Goal: Task Accomplishment & Management: Complete application form

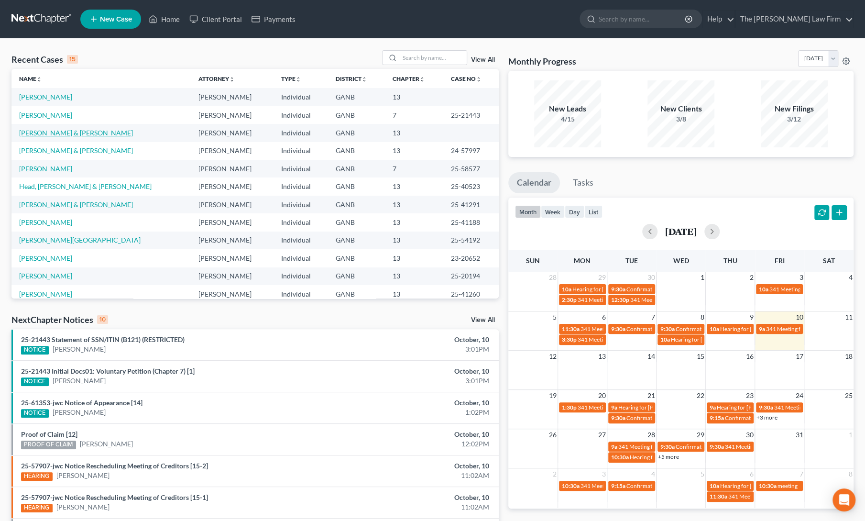
click at [63, 134] on link "[PERSON_NAME] & [PERSON_NAME]" at bounding box center [76, 133] width 114 height 8
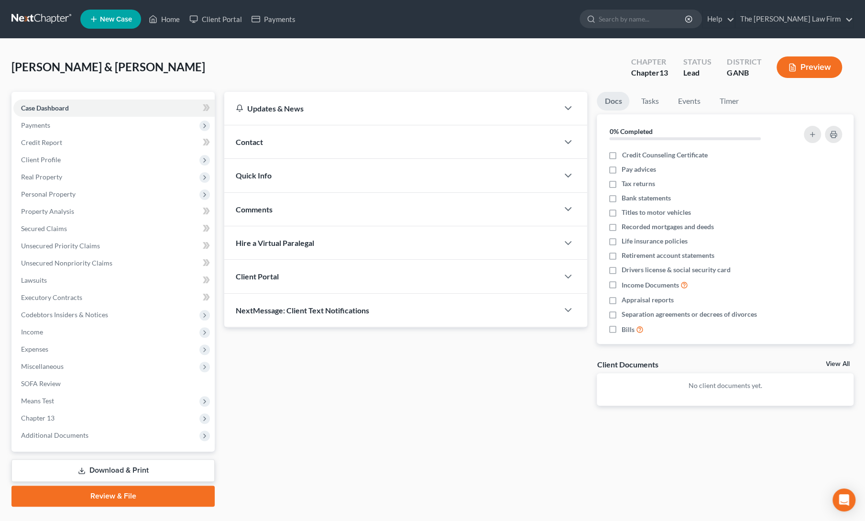
click at [84, 494] on link "Review & File" at bounding box center [112, 496] width 203 height 21
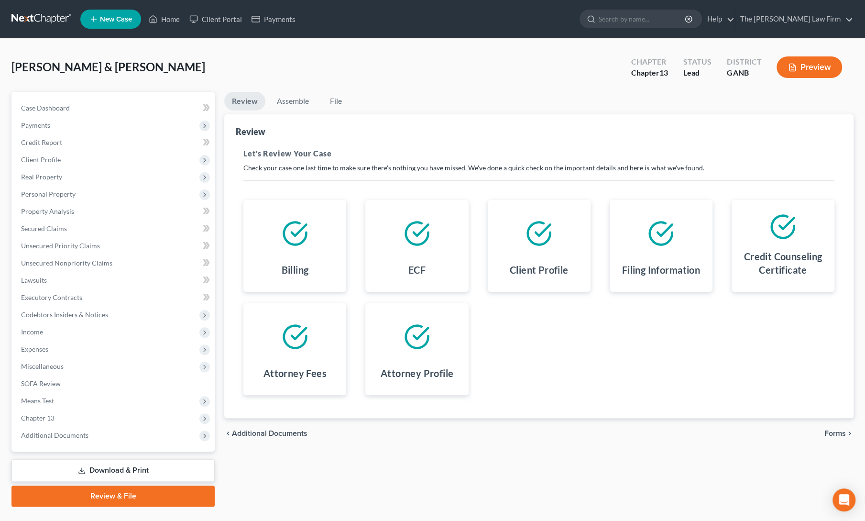
click at [831, 434] on span "Forms" at bounding box center [836, 434] width 22 height 8
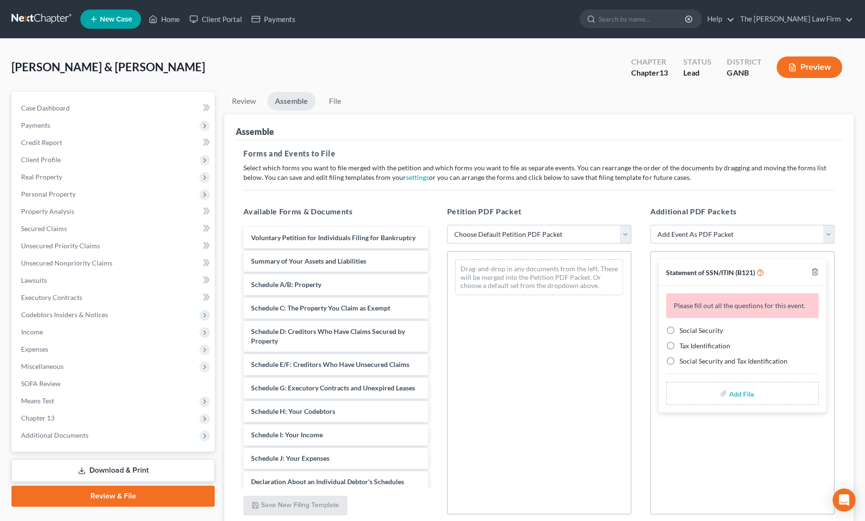
click at [514, 232] on select "Choose Default Petition PDF Packet Complete Bankruptcy Petition (all forms and …" at bounding box center [539, 234] width 184 height 19
select select "1"
click at [447, 225] on select "Choose Default Petition PDF Packet Complete Bankruptcy Petition (all forms and …" at bounding box center [539, 234] width 184 height 19
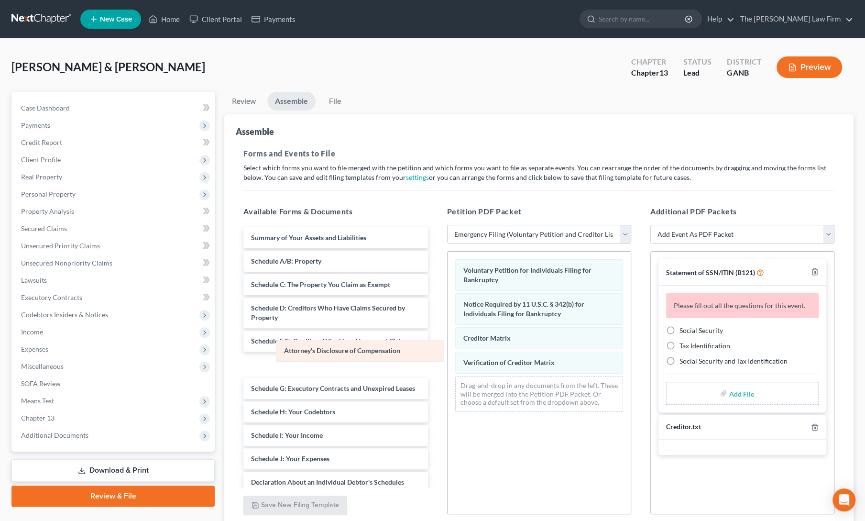
drag, startPoint x: 493, startPoint y: 385, endPoint x: 314, endPoint y: 351, distance: 182.1
click at [448, 351] on div "Attorney's Disclosure of Compensation Voluntary Petition for Individuals Filing…" at bounding box center [539, 336] width 183 height 168
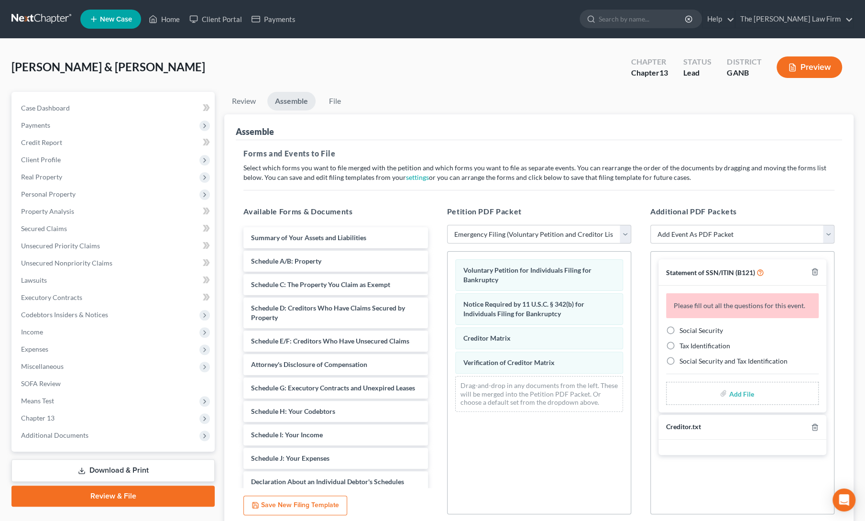
click at [680, 328] on label "Social Security" at bounding box center [702, 331] width 44 height 10
click at [684, 328] on input "Social Security" at bounding box center [687, 329] width 6 height 6
radio input "true"
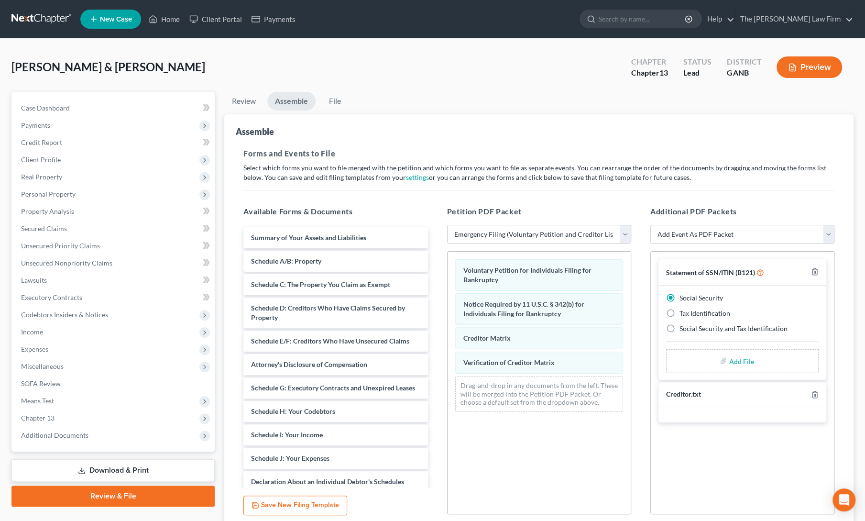
click at [739, 363] on input "file" at bounding box center [740, 360] width 23 height 17
type input "C:\fakepath\m [PERSON_NAME] 3 ssn form.pdf"
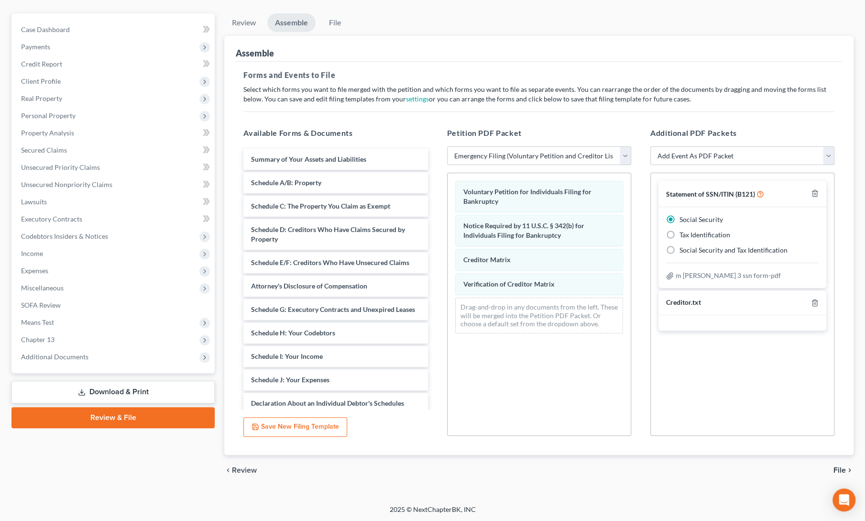
click at [845, 469] on span "File" at bounding box center [840, 470] width 12 height 8
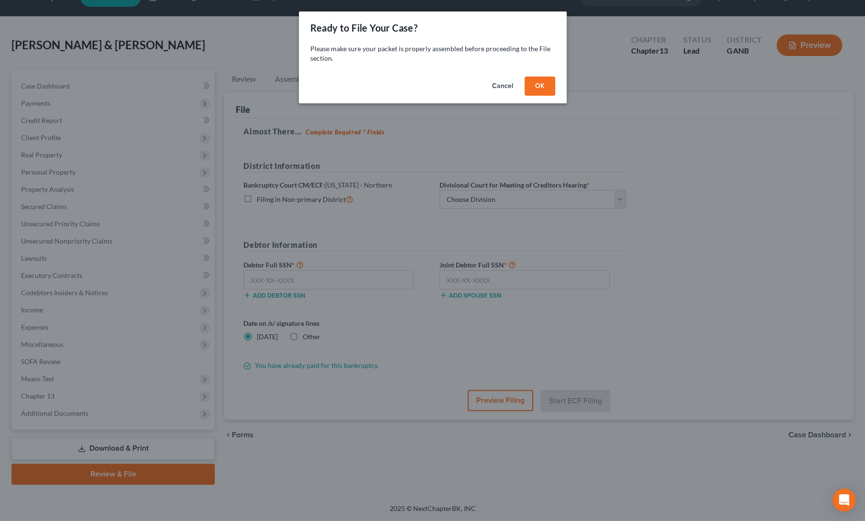
scroll to position [21, 0]
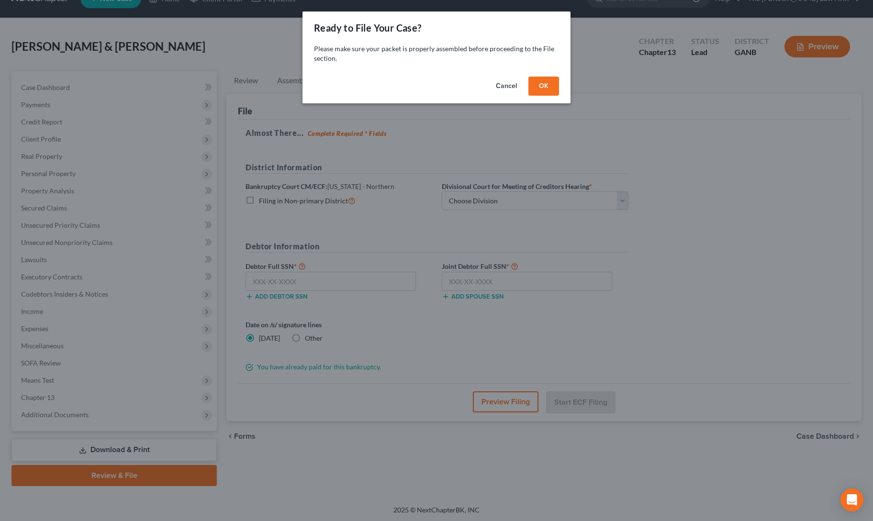
click at [542, 90] on button "OK" at bounding box center [543, 86] width 31 height 19
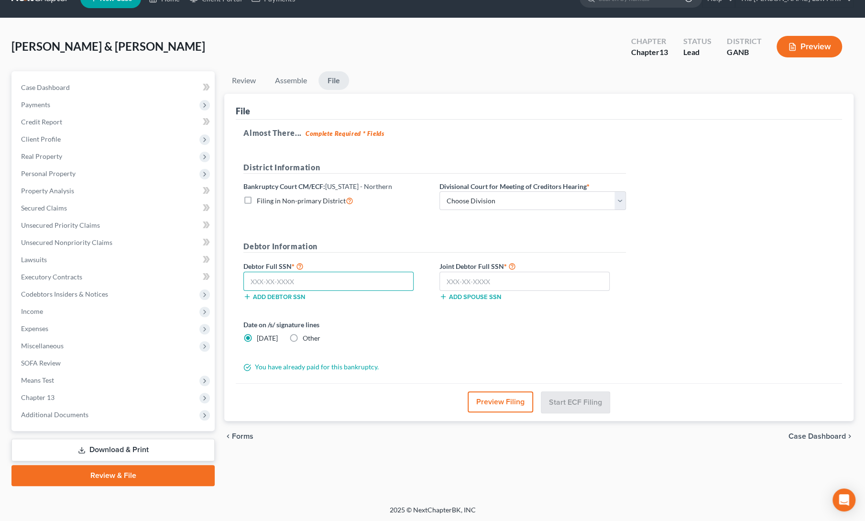
click at [337, 284] on input "text" at bounding box center [329, 281] width 170 height 19
paste input "591-42-6996"
type input "591-42-6996"
drag, startPoint x: 463, startPoint y: 199, endPoint x: 462, endPoint y: 206, distance: 7.2
click at [463, 199] on select "Choose Division [GEOGRAPHIC_DATA] [GEOGRAPHIC_DATA] [GEOGRAPHIC_DATA] [GEOGRAPH…" at bounding box center [533, 200] width 187 height 19
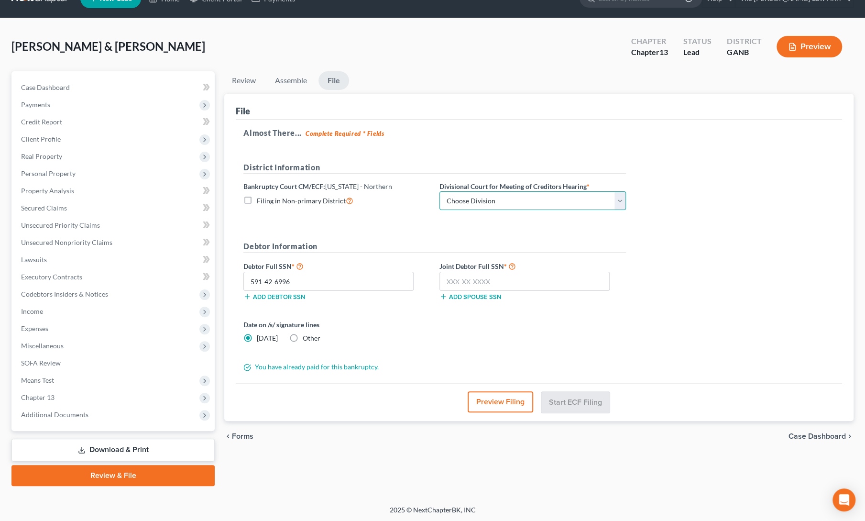
select select "0"
click at [440, 191] on select "Choose Division [GEOGRAPHIC_DATA] [GEOGRAPHIC_DATA] [GEOGRAPHIC_DATA] [GEOGRAPH…" at bounding box center [533, 200] width 187 height 19
click at [458, 281] on input "text" at bounding box center [525, 281] width 170 height 19
paste input "128-66-9467"
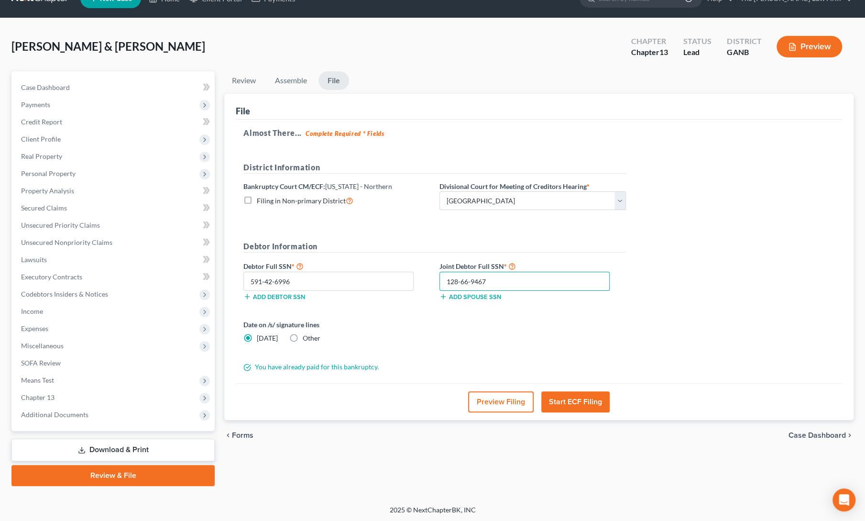
type input "128-66-9467"
click at [573, 405] on button "Start ECF Filing" at bounding box center [576, 401] width 68 height 21
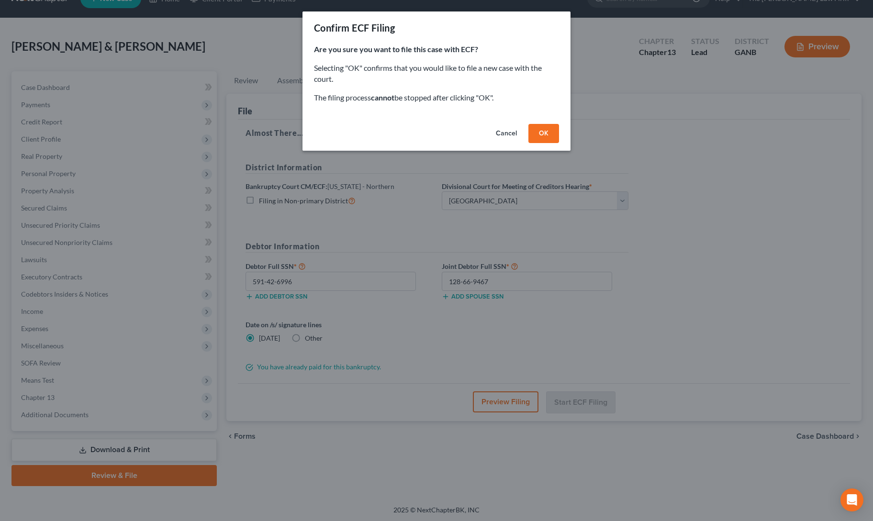
click at [533, 133] on button "OK" at bounding box center [543, 133] width 31 height 19
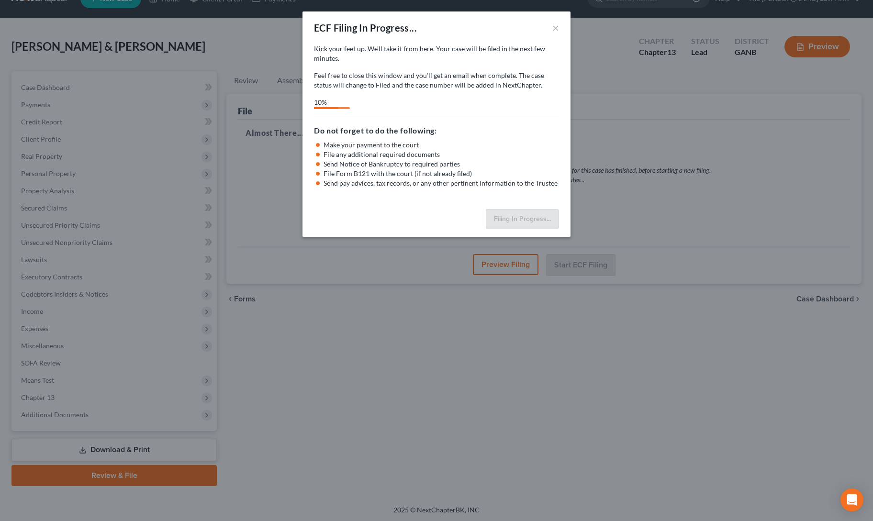
click at [629, 281] on div "ECF Filing In Progress... × Kick your feet up. We’ll take it from here. Your ca…" at bounding box center [436, 260] width 873 height 521
select select "0"
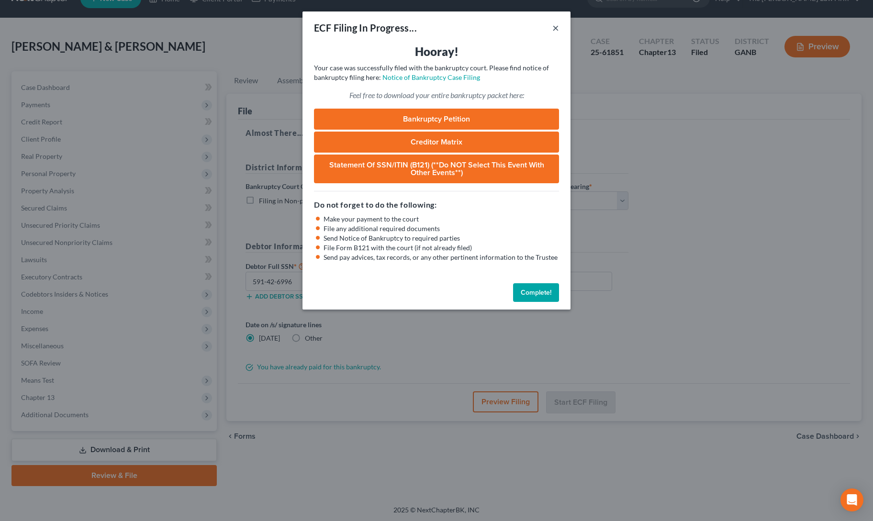
click at [554, 28] on button "×" at bounding box center [555, 27] width 7 height 11
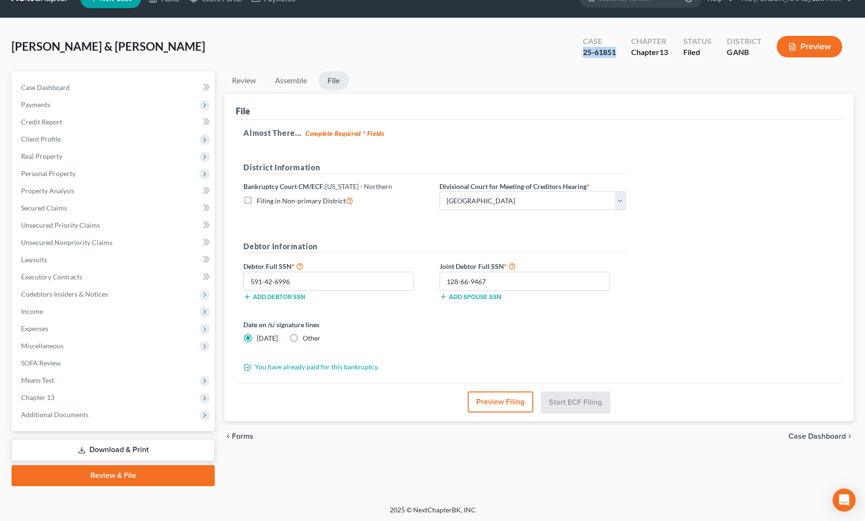
drag, startPoint x: 582, startPoint y: 50, endPoint x: 618, endPoint y: 51, distance: 35.9
click at [618, 51] on div "Case 25-61851" at bounding box center [600, 47] width 48 height 28
copy div "25-61851"
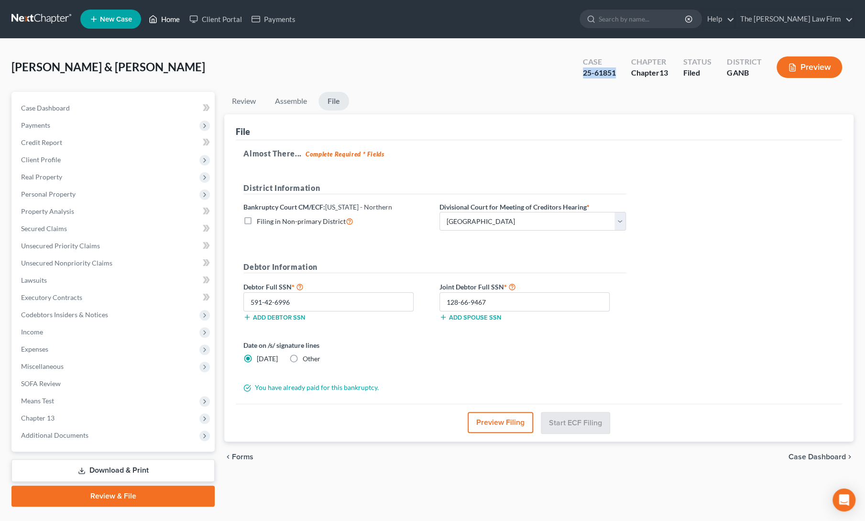
click at [171, 25] on link "Home" at bounding box center [164, 19] width 41 height 17
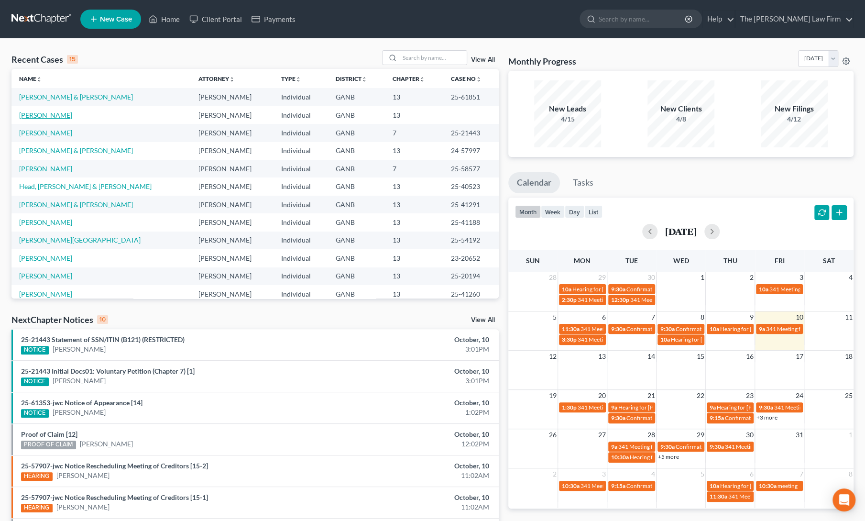
click at [51, 113] on link "[PERSON_NAME]" at bounding box center [45, 115] width 53 height 8
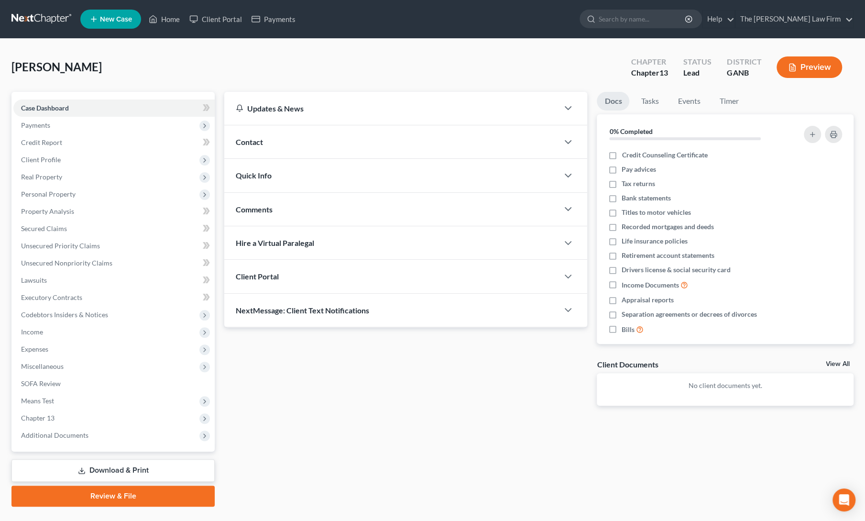
click at [87, 498] on link "Review & File" at bounding box center [112, 496] width 203 height 21
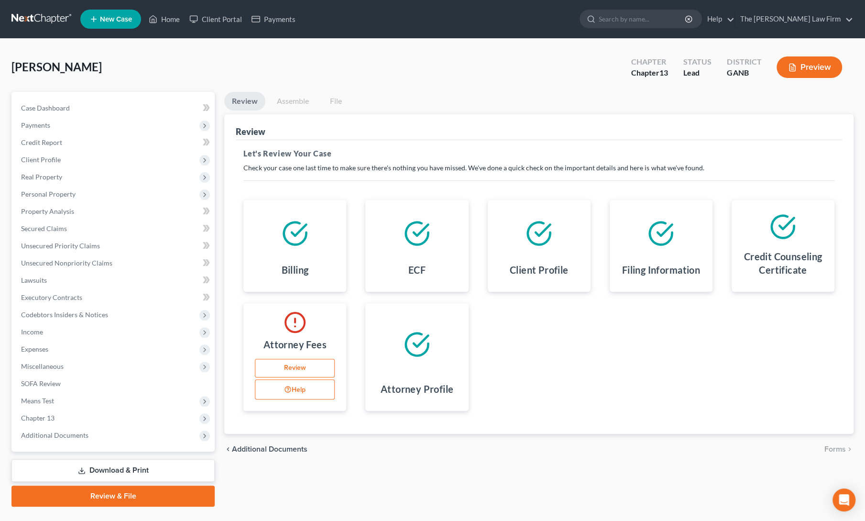
click at [281, 369] on link "Review" at bounding box center [295, 368] width 80 height 19
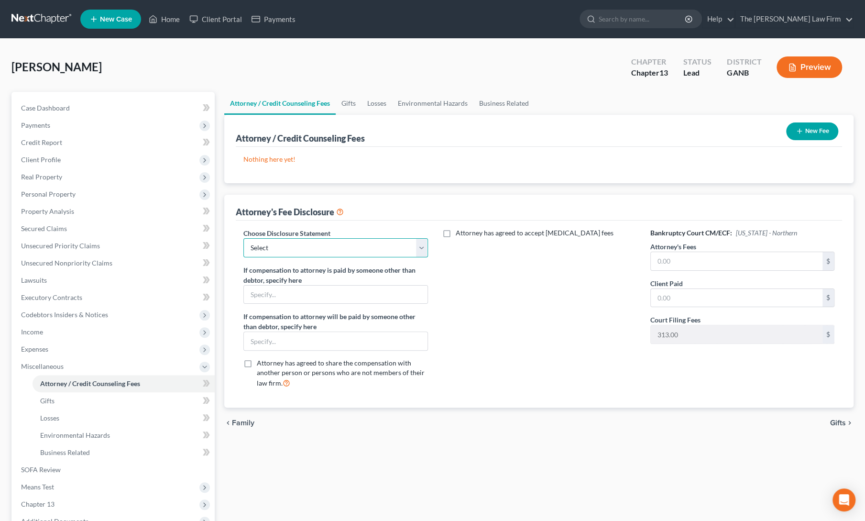
click at [371, 245] on select "Select comp statement" at bounding box center [336, 247] width 184 height 19
select select "0"
click at [244, 238] on select "Select comp statement" at bounding box center [336, 247] width 184 height 19
click at [494, 332] on div "Attorney has agreed to accept [MEDICAL_DATA] fees" at bounding box center [539, 312] width 203 height 168
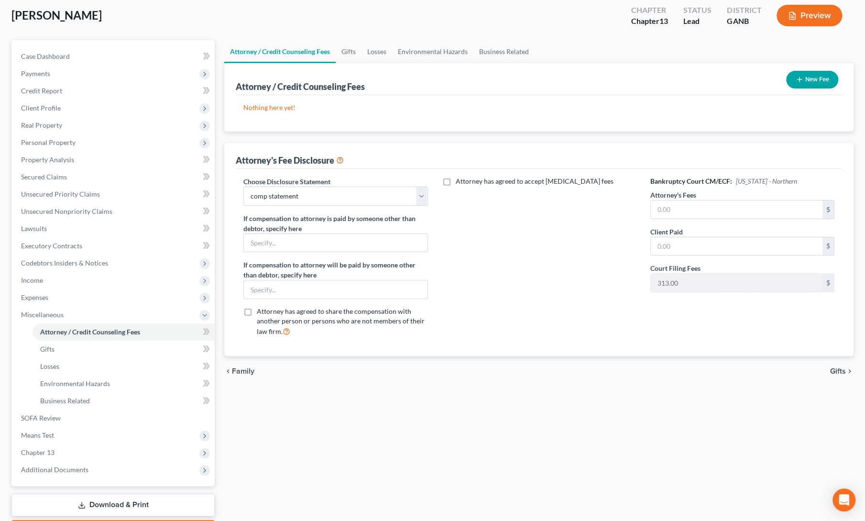
scroll to position [107, 0]
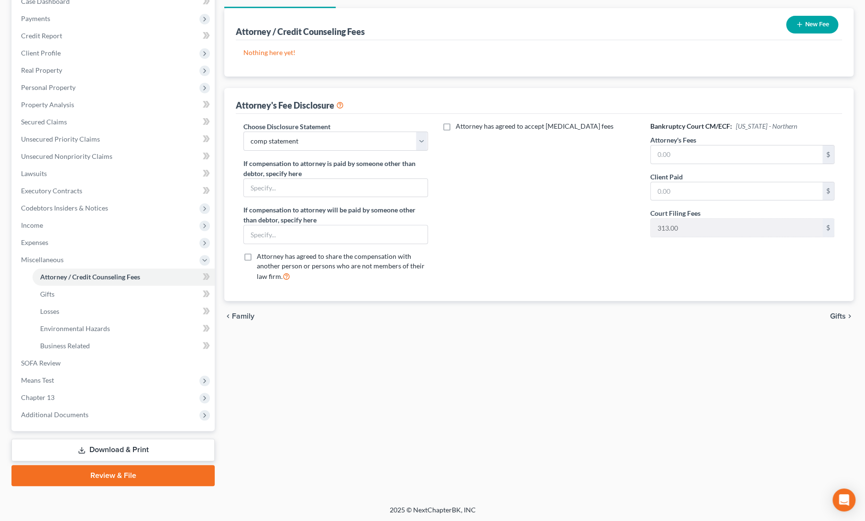
click at [86, 480] on link "Review & File" at bounding box center [112, 475] width 203 height 21
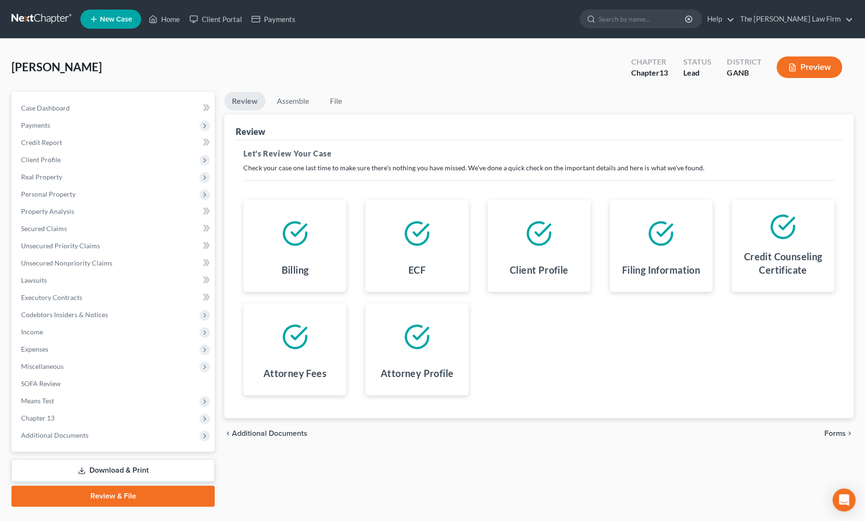
click at [841, 437] on div "chevron_left Additional Documents Forms chevron_right" at bounding box center [539, 433] width 630 height 31
click at [288, 105] on link "Assemble" at bounding box center [292, 101] width 47 height 19
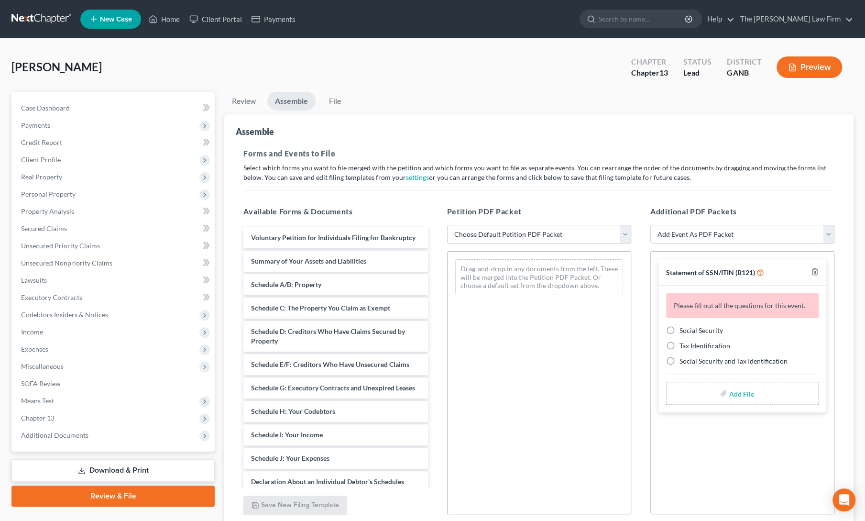
click at [509, 235] on select "Choose Default Petition PDF Packet Complete Bankruptcy Petition (all forms and …" at bounding box center [539, 234] width 184 height 19
select select "1"
click at [447, 225] on select "Choose Default Petition PDF Packet Complete Bankruptcy Petition (all forms and …" at bounding box center [539, 234] width 184 height 19
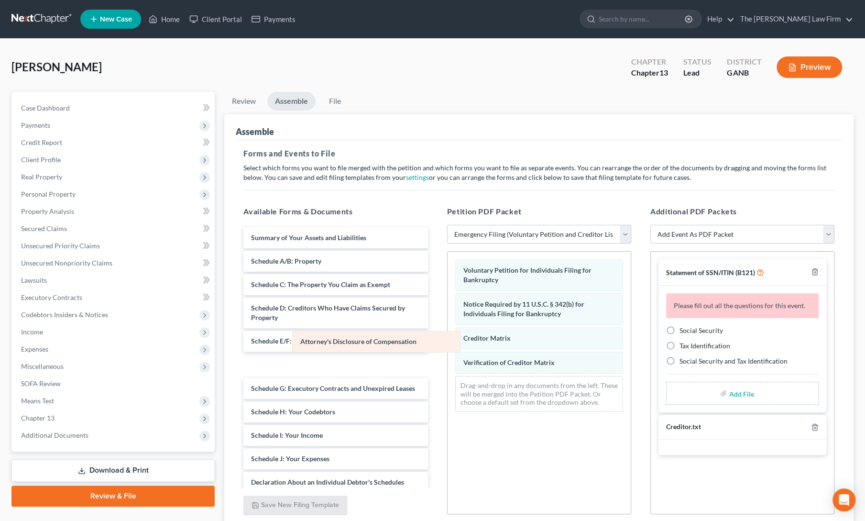
drag, startPoint x: 499, startPoint y: 387, endPoint x: 336, endPoint y: 344, distance: 169.2
click at [448, 344] on div "Attorney's Disclosure of Compensation Voluntary Petition for Individuals Filing…" at bounding box center [539, 336] width 183 height 168
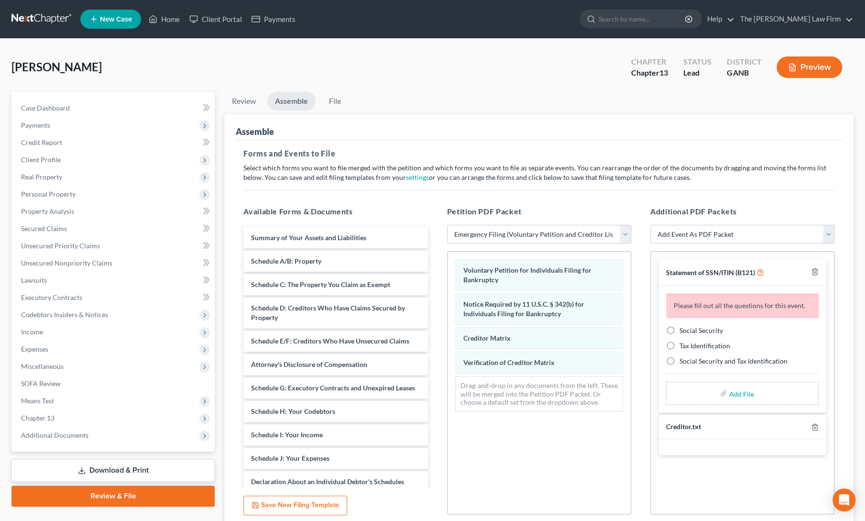
click at [680, 327] on label "Social Security" at bounding box center [702, 331] width 44 height 10
click at [684, 327] on input "Social Security" at bounding box center [687, 329] width 6 height 6
radio input "true"
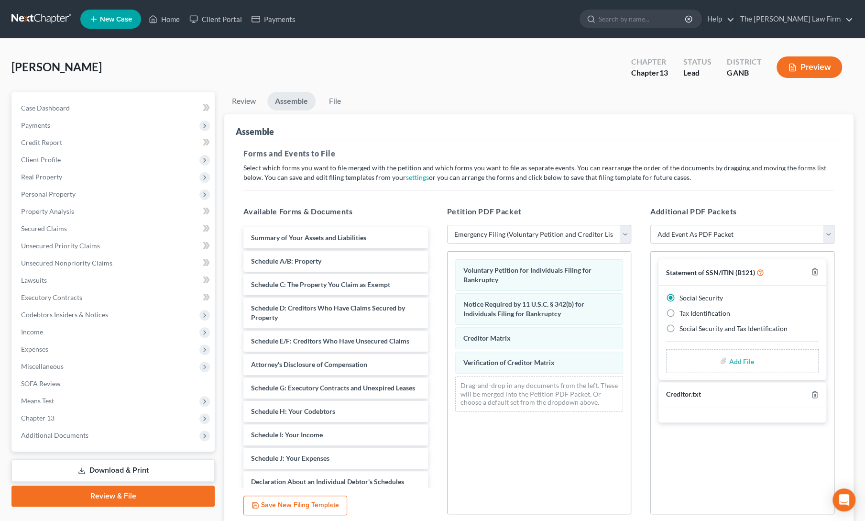
click at [742, 359] on input "file" at bounding box center [740, 360] width 23 height 17
type input "C:\fakepath\v [PERSON_NAME] ssn form.pdf"
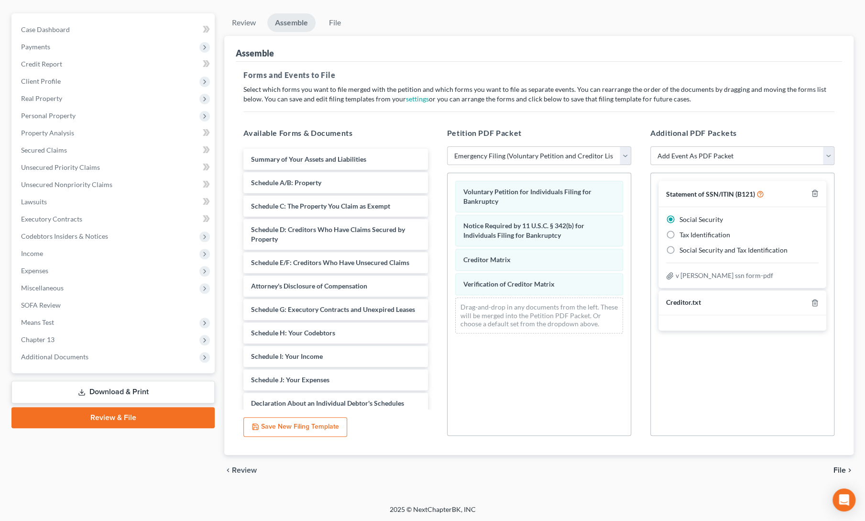
click at [844, 467] on span "File" at bounding box center [840, 470] width 12 height 8
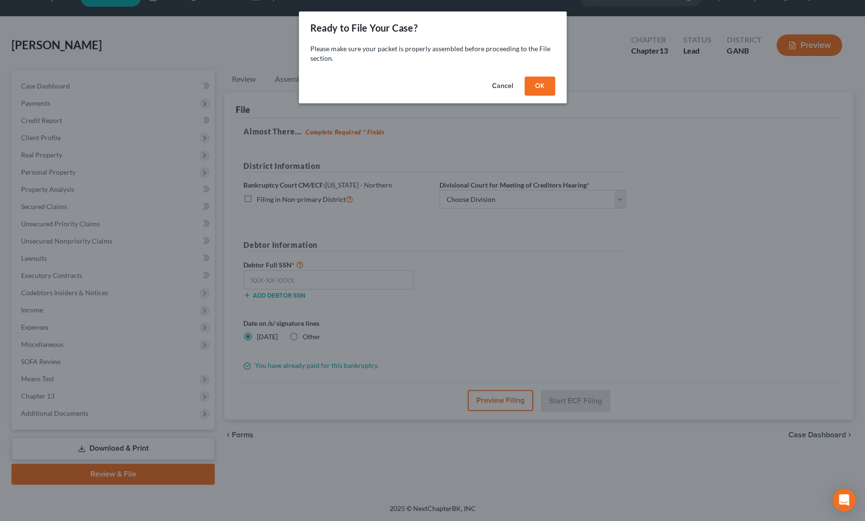
scroll to position [21, 0]
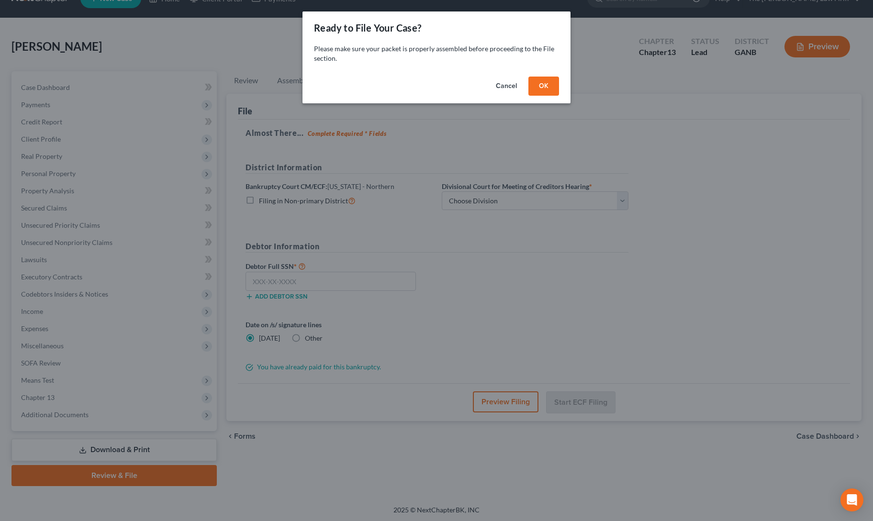
click at [541, 86] on button "OK" at bounding box center [543, 86] width 31 height 19
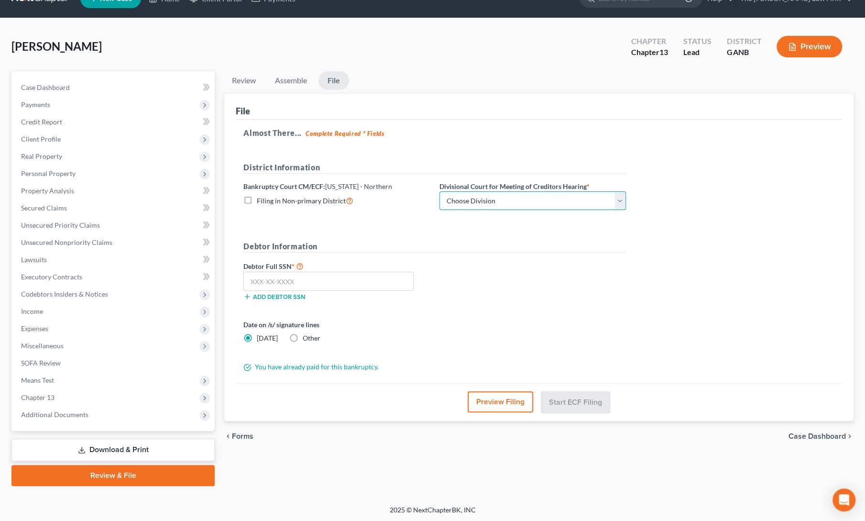
click at [521, 200] on select "Choose Division [GEOGRAPHIC_DATA] [GEOGRAPHIC_DATA] [GEOGRAPHIC_DATA] [GEOGRAPH…" at bounding box center [533, 200] width 187 height 19
select select "0"
click at [440, 191] on select "Choose Division [GEOGRAPHIC_DATA] [GEOGRAPHIC_DATA] [GEOGRAPHIC_DATA] [GEOGRAPH…" at bounding box center [533, 200] width 187 height 19
click at [372, 276] on input "text" at bounding box center [329, 281] width 170 height 19
paste input "253-27-4780"
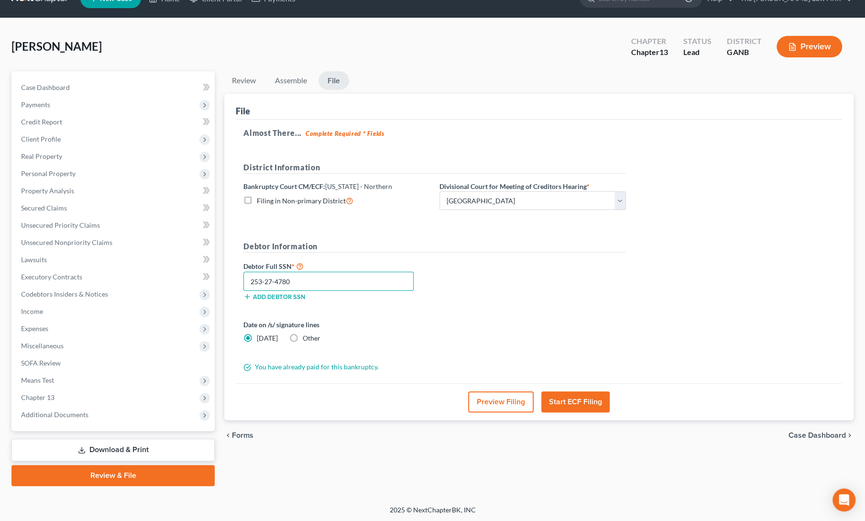
type input "253-27-4780"
click at [518, 311] on form "District Information Bankruptcy Court CM/ECF: [US_STATE] - Northern Filing in N…" at bounding box center [435, 267] width 383 height 210
click at [560, 399] on button "Start ECF Filing" at bounding box center [576, 401] width 68 height 21
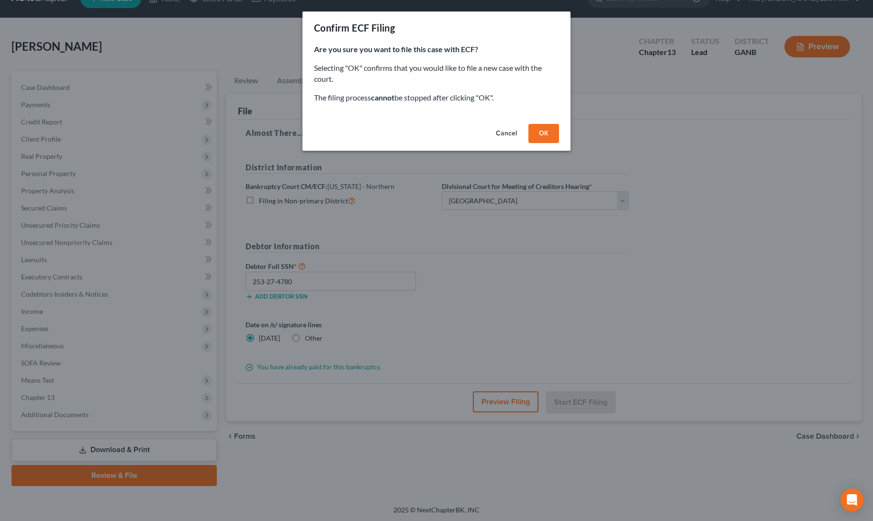
click at [541, 135] on button "OK" at bounding box center [543, 133] width 31 height 19
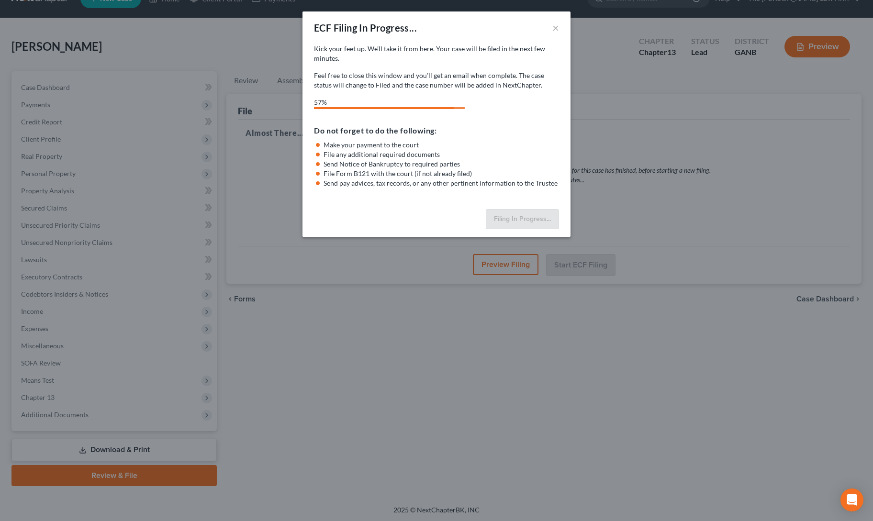
select select "0"
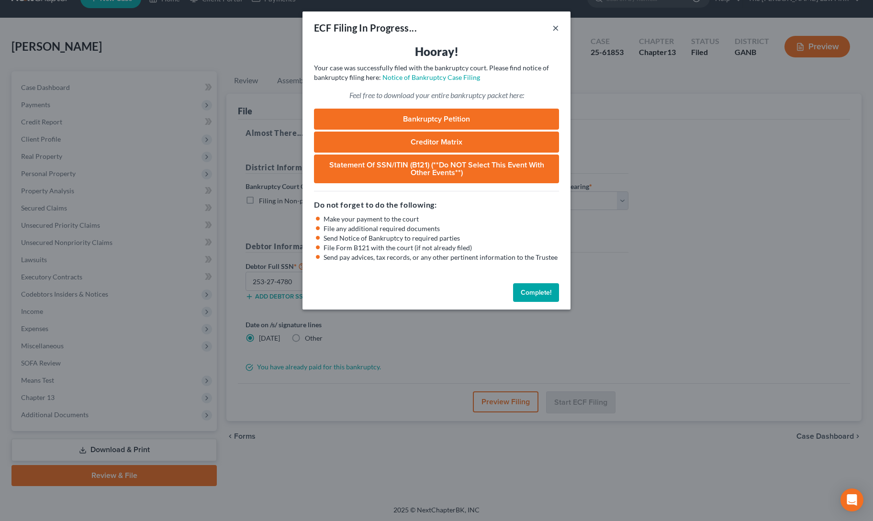
click at [555, 29] on button "×" at bounding box center [555, 27] width 7 height 11
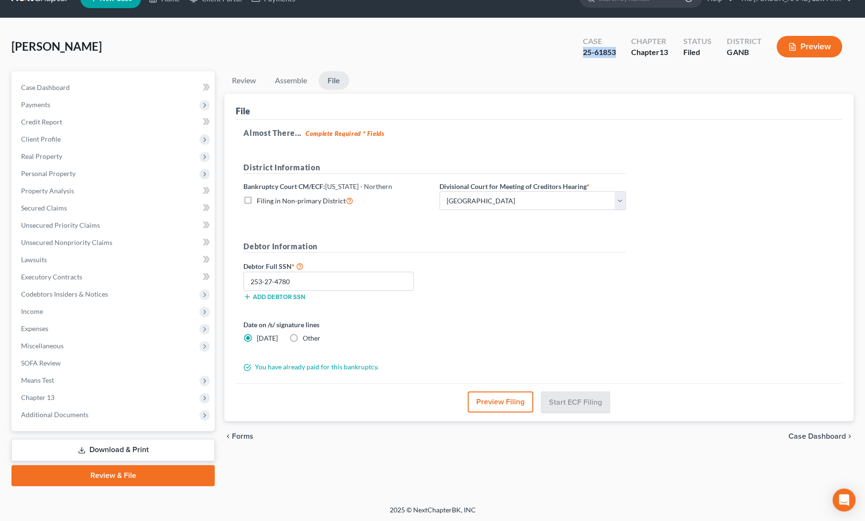
drag, startPoint x: 581, startPoint y: 52, endPoint x: 619, endPoint y: 52, distance: 37.8
click at [619, 52] on div "Case 25-61853" at bounding box center [600, 47] width 48 height 28
copy div "25-61853"
